Goal: Find specific page/section: Find specific page/section

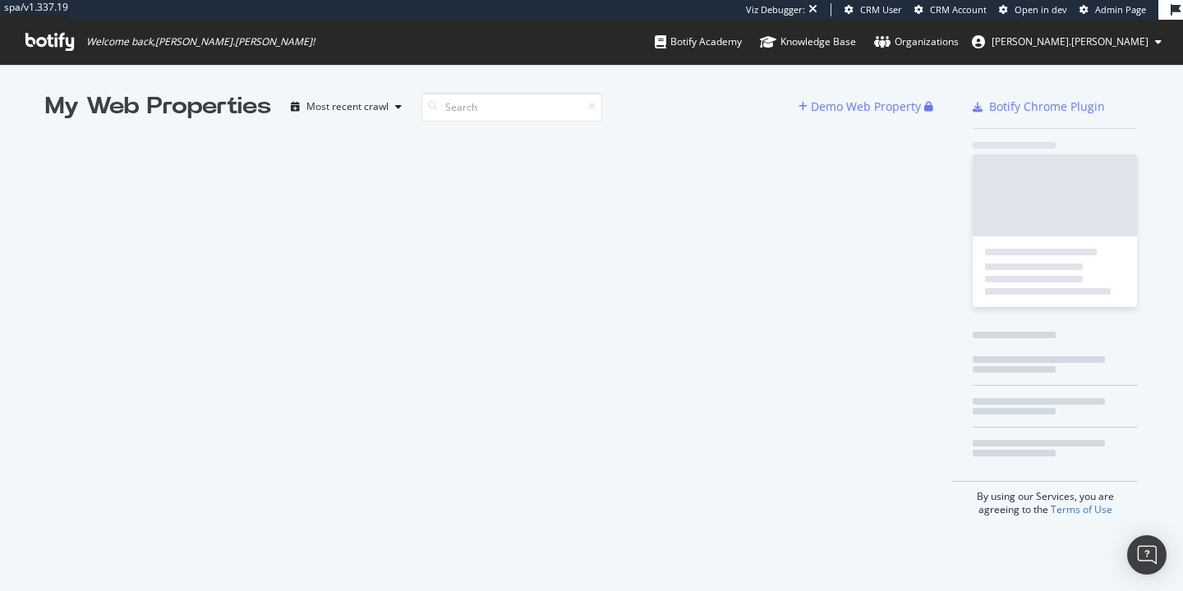
scroll to position [591, 1183]
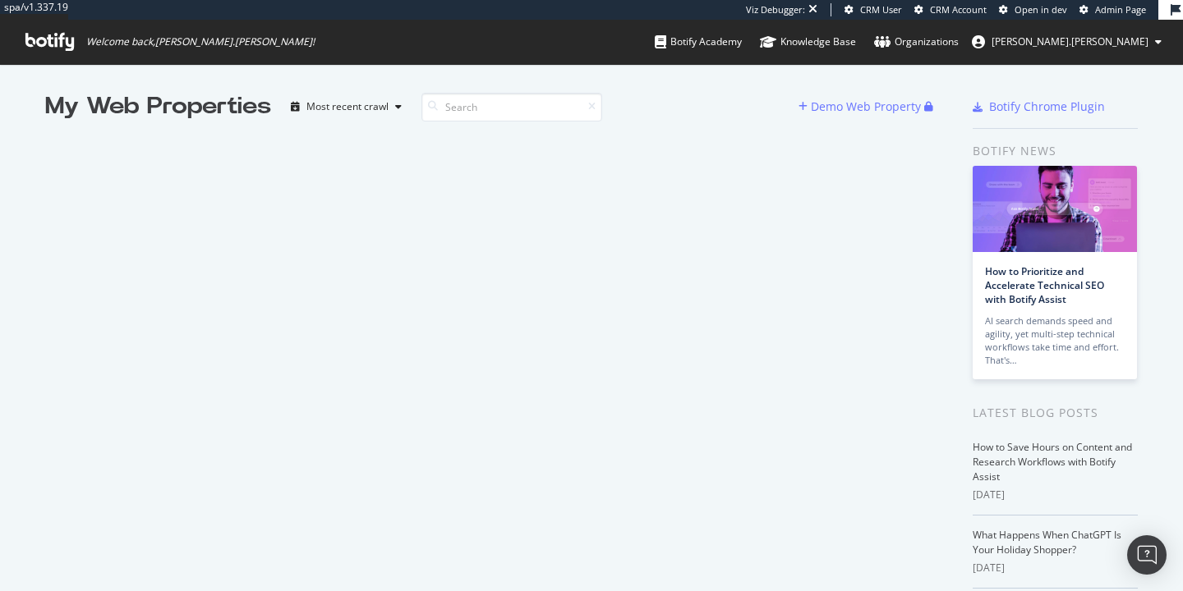
click at [970, 15] on span "CRM Account" at bounding box center [958, 9] width 57 height 12
click at [875, 17] on div "Viz Debugger: CRM User CRM Account Open in dev Admin Page" at bounding box center [952, 10] width 412 height 20
click at [872, 18] on div "Viz Debugger: CRM User CRM Account Open in dev Admin Page" at bounding box center [952, 10] width 412 height 20
click at [870, 13] on span "CRM User" at bounding box center [881, 9] width 42 height 12
